Goal: Find specific page/section: Find specific page/section

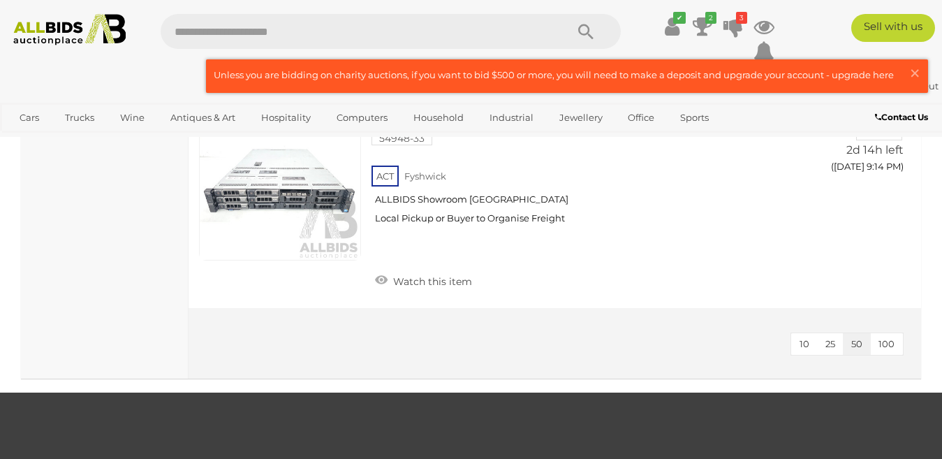
scroll to position [3342, 0]
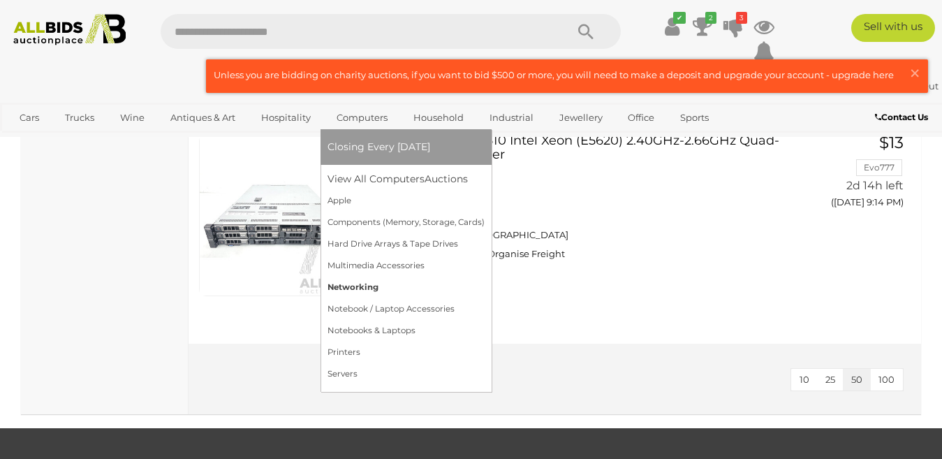
click at [348, 284] on link "Networking" at bounding box center [405, 287] width 157 height 22
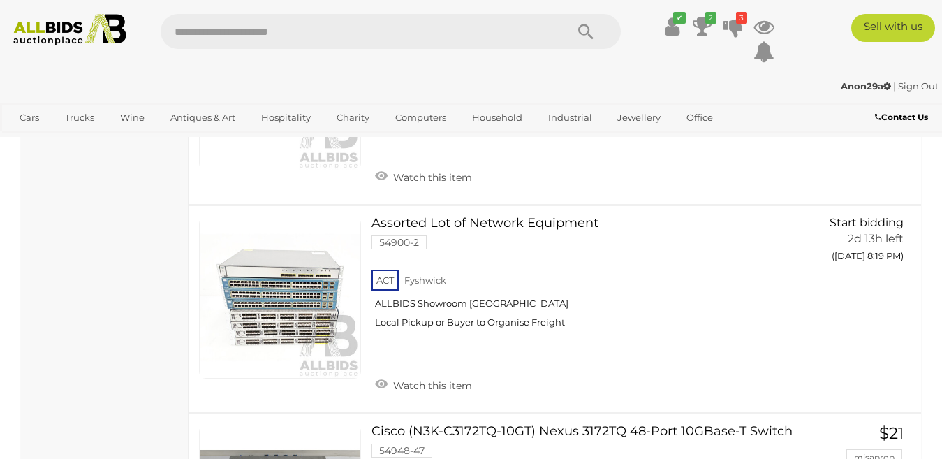
scroll to position [1452, 0]
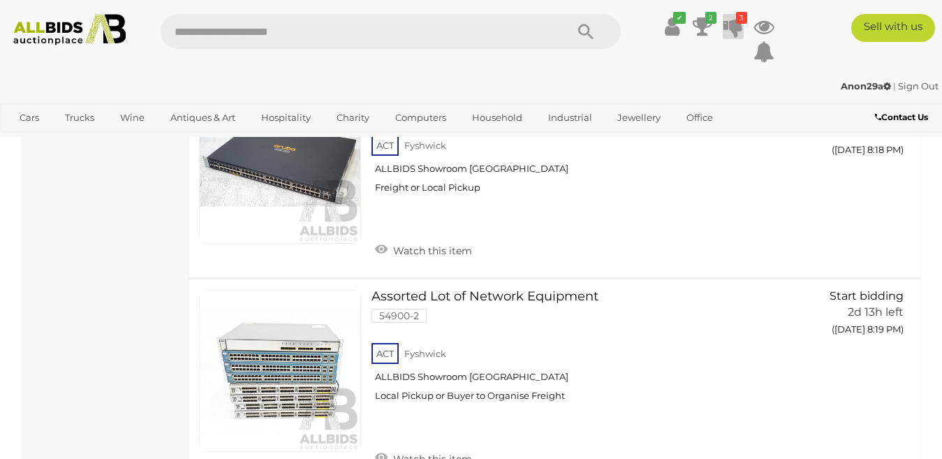
click at [728, 27] on icon at bounding box center [733, 26] width 20 height 25
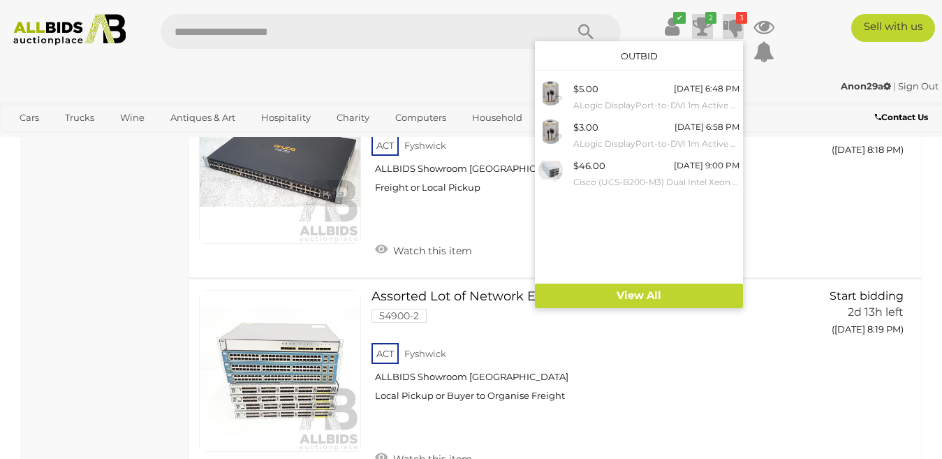
click at [701, 21] on icon at bounding box center [703, 26] width 20 height 25
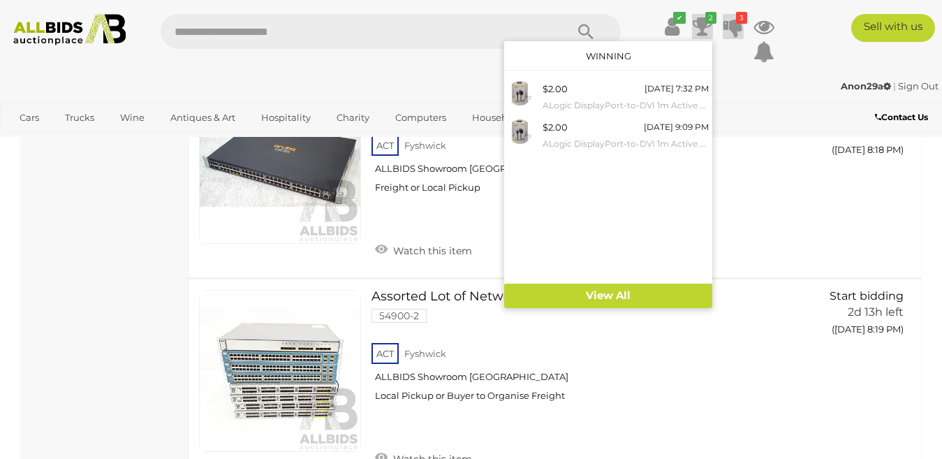
click at [734, 16] on icon at bounding box center [733, 26] width 20 height 25
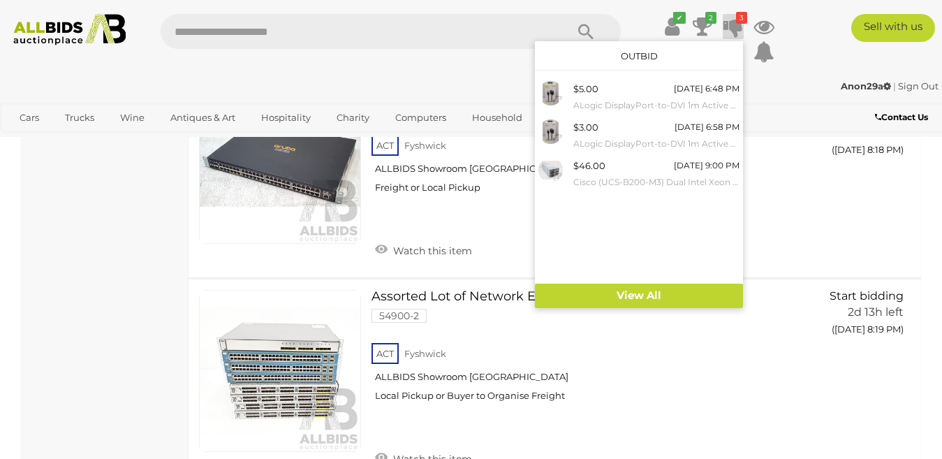
click at [734, 16] on icon at bounding box center [733, 26] width 20 height 25
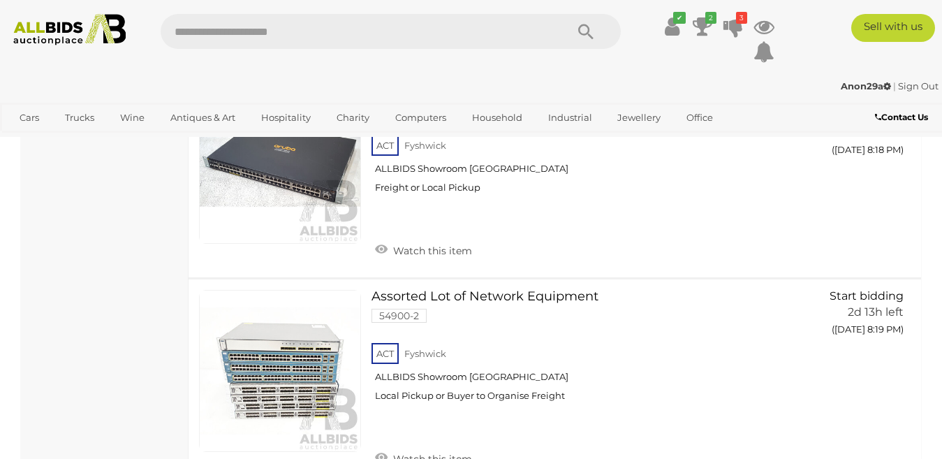
click at [598, 86] on div "Anon29a | Sign Out" at bounding box center [470, 86] width 935 height 16
